Goal: Navigation & Orientation: Find specific page/section

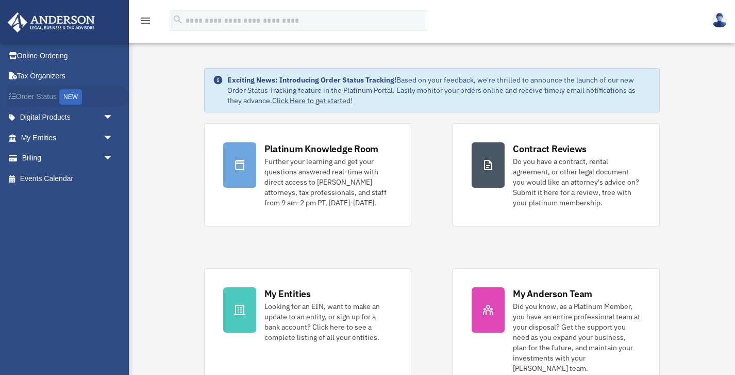
click at [76, 94] on div "NEW" at bounding box center [70, 96] width 23 height 15
click at [46, 136] on link "My Entities arrow_drop_down" at bounding box center [68, 137] width 122 height 21
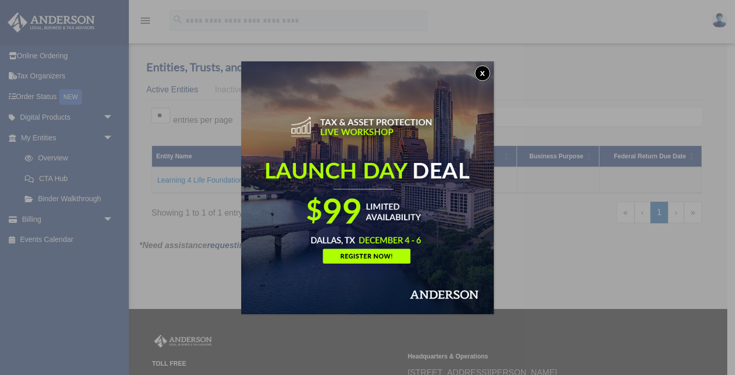
click at [479, 73] on button "x" at bounding box center [482, 72] width 15 height 15
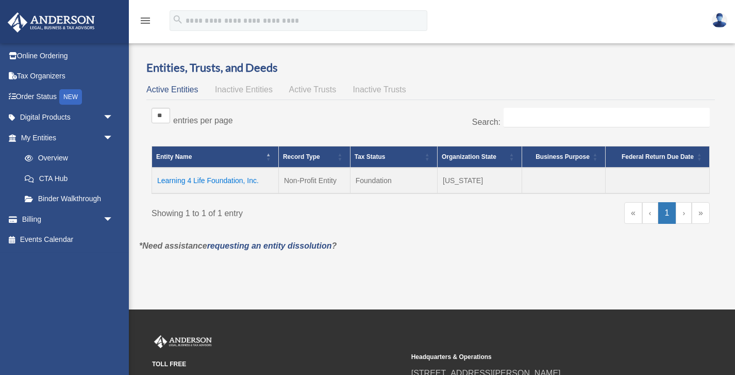
click at [205, 180] on td "Learning 4 Life Foundation, Inc." at bounding box center [215, 181] width 127 height 26
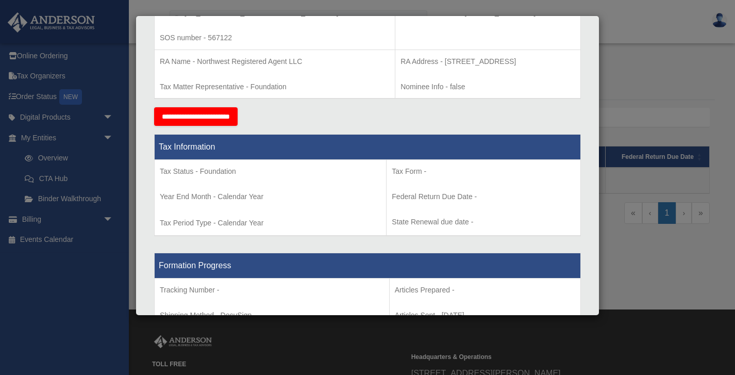
scroll to position [332, 0]
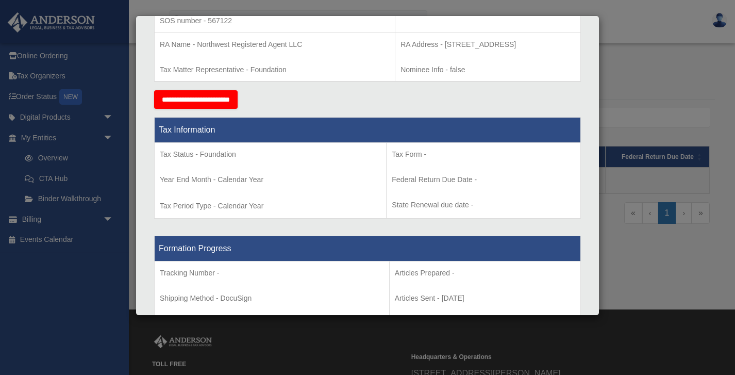
click at [469, 203] on p "State Renewal due date -" at bounding box center [484, 205] width 184 height 13
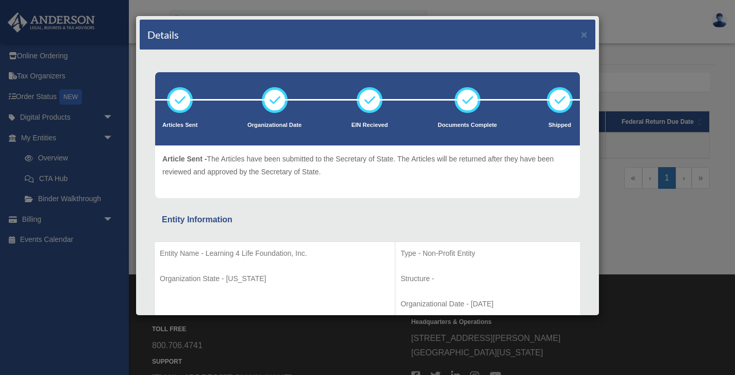
scroll to position [0, 0]
click at [667, 220] on div "Details × Articles Sent Organizational Date" at bounding box center [367, 187] width 735 height 375
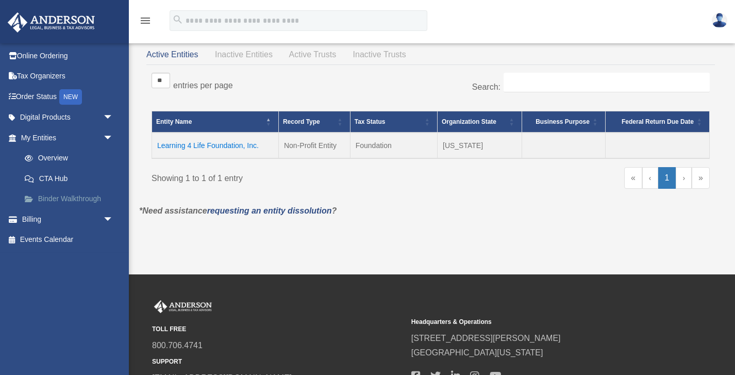
click at [56, 194] on link "Binder Walkthrough" at bounding box center [71, 199] width 114 height 21
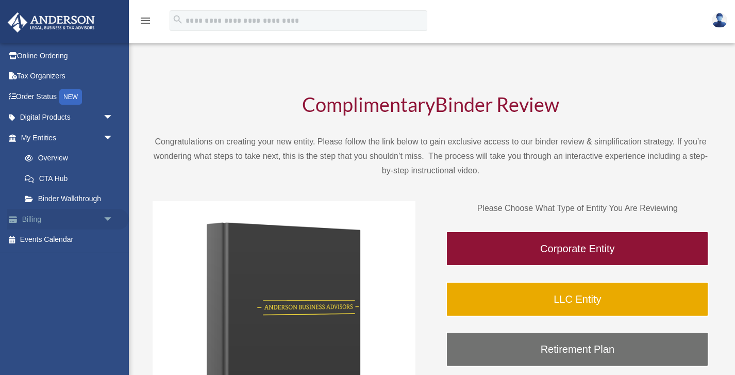
click at [37, 219] on link "Billing arrow_drop_down" at bounding box center [68, 219] width 122 height 21
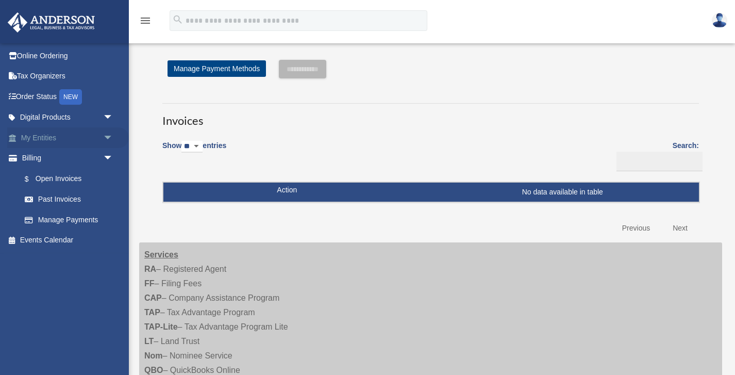
click at [104, 136] on span "arrow_drop_down" at bounding box center [113, 137] width 21 height 21
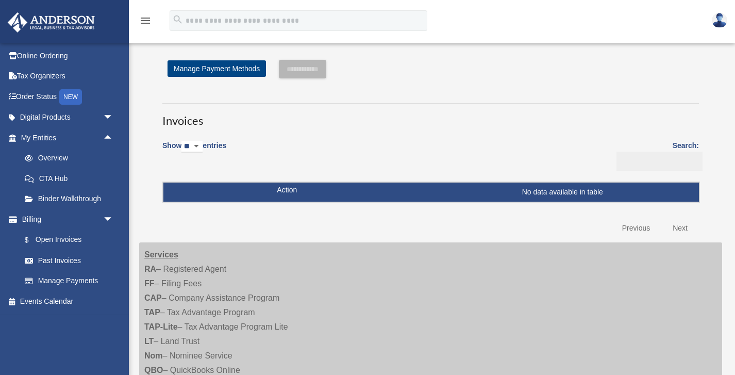
click at [688, 222] on link "Next" at bounding box center [680, 228] width 30 height 21
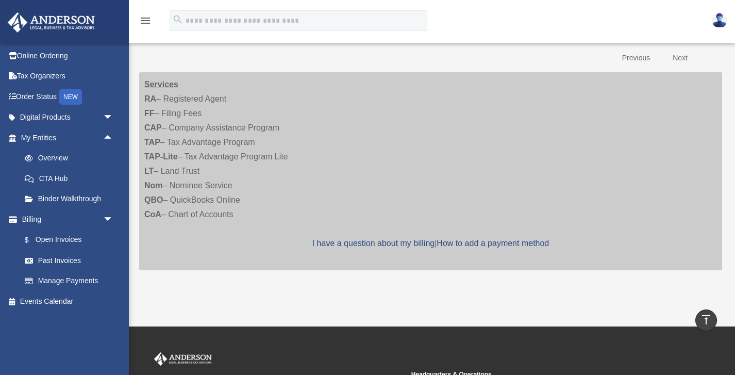
scroll to position [169, 0]
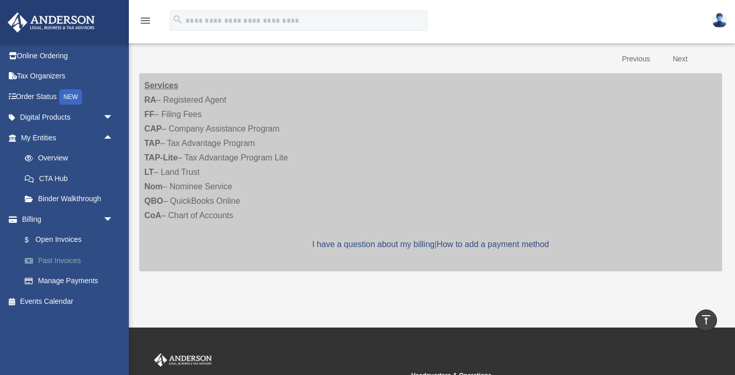
click at [39, 259] on link "Past Invoices" at bounding box center [71, 260] width 114 height 21
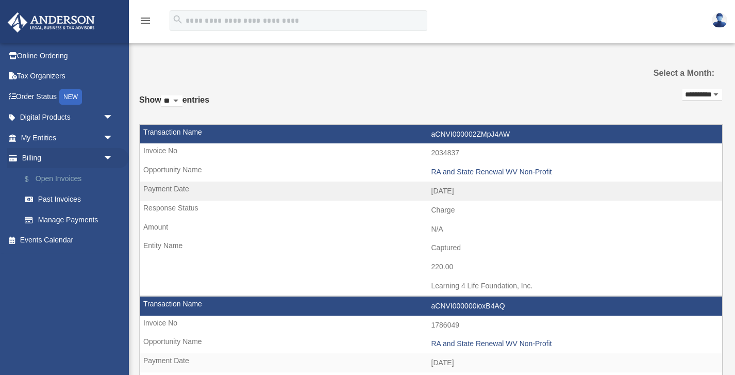
click at [30, 177] on span "$" at bounding box center [32, 179] width 5 height 13
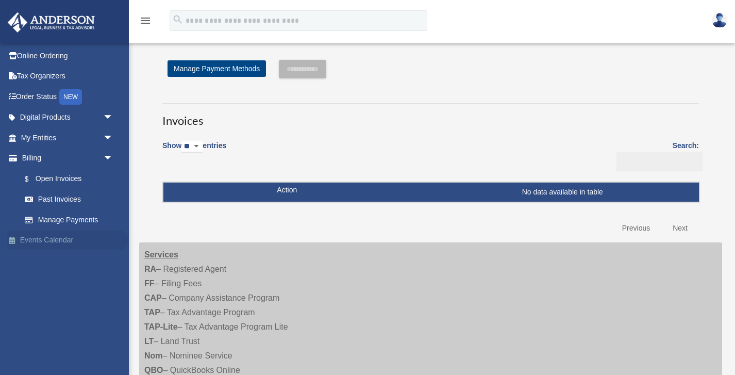
click at [59, 238] on link "Events Calendar" at bounding box center [68, 240] width 122 height 21
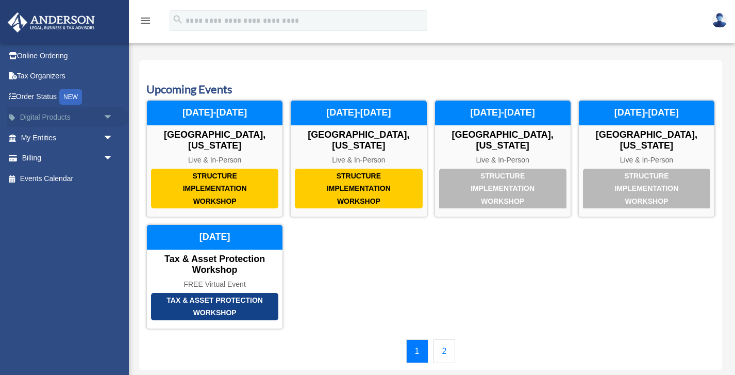
click at [40, 111] on link "Digital Products arrow_drop_down" at bounding box center [68, 117] width 122 height 21
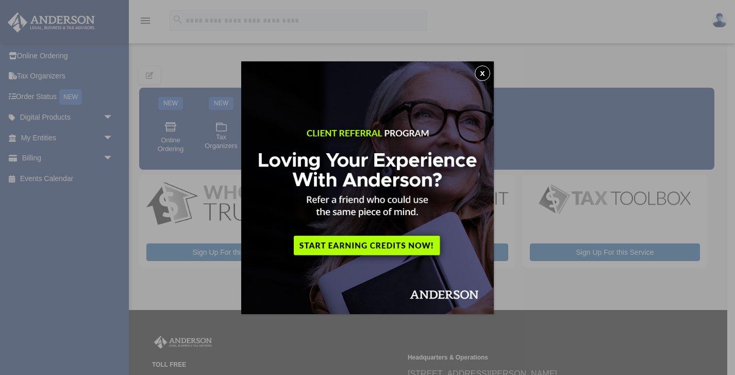
click at [485, 77] on button "x" at bounding box center [482, 72] width 15 height 15
